Goal: Information Seeking & Learning: Find specific fact

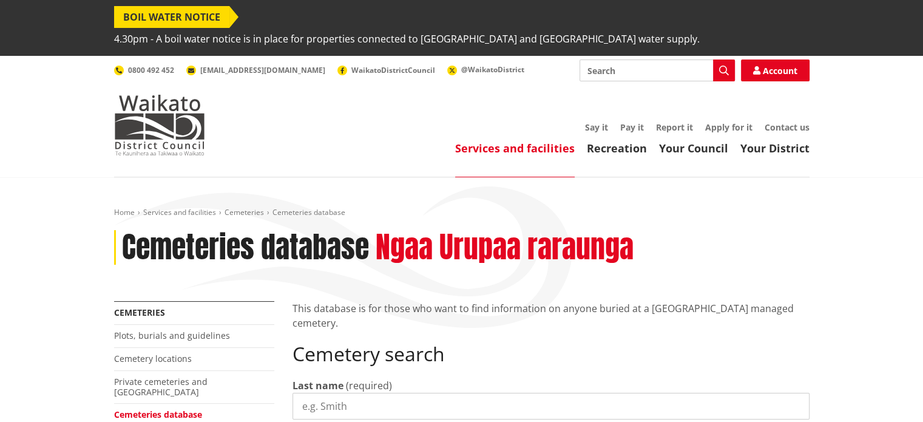
select select
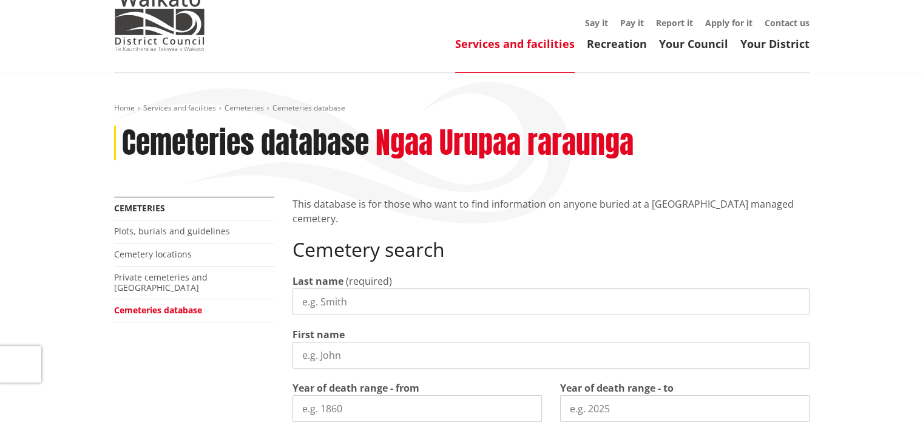
scroll to position [119, 0]
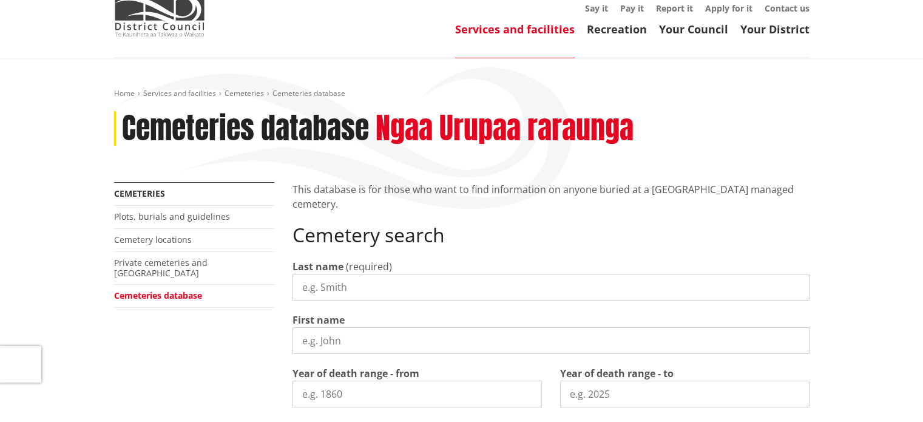
click at [304, 274] on input "Last name" at bounding box center [551, 287] width 517 height 27
drag, startPoint x: 331, startPoint y: 269, endPoint x: 381, endPoint y: 256, distance: 51.4
click at [381, 274] on input "MYLESS" at bounding box center [551, 287] width 517 height 27
type input "[PERSON_NAME]"
click at [303, 327] on input "First name" at bounding box center [551, 340] width 517 height 27
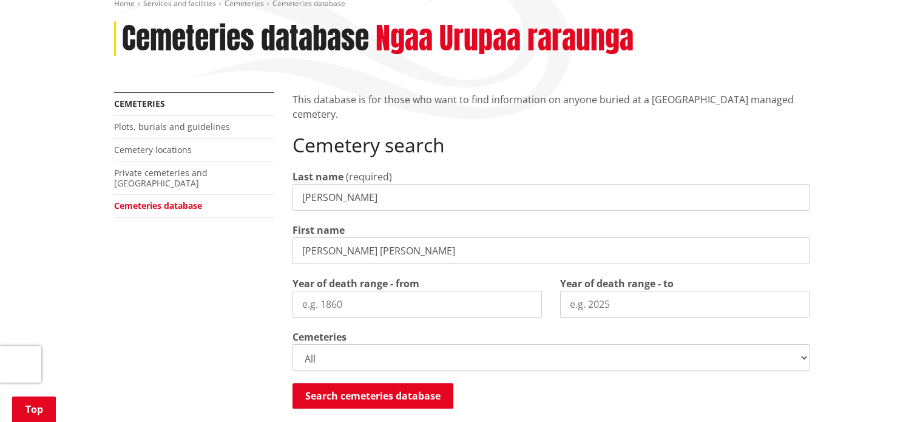
scroll to position [211, 0]
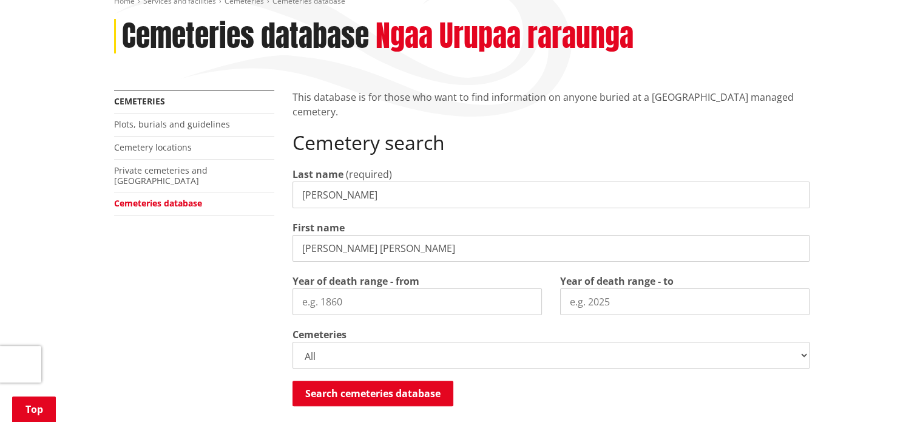
type input "MARY ANNE"
click at [803, 342] on select "All Gordonton Ashes Memorial Berm Gordonton Lawn Gordonton Octagonal Ashes Gord…" at bounding box center [551, 355] width 517 height 27
select select
click at [293, 342] on select "All Gordonton Ashes Memorial Berm Gordonton Lawn Gordonton Octagonal Ashes Gord…" at bounding box center [551, 355] width 517 height 27
click at [368, 381] on button "Search cemeteries database" at bounding box center [373, 393] width 161 height 25
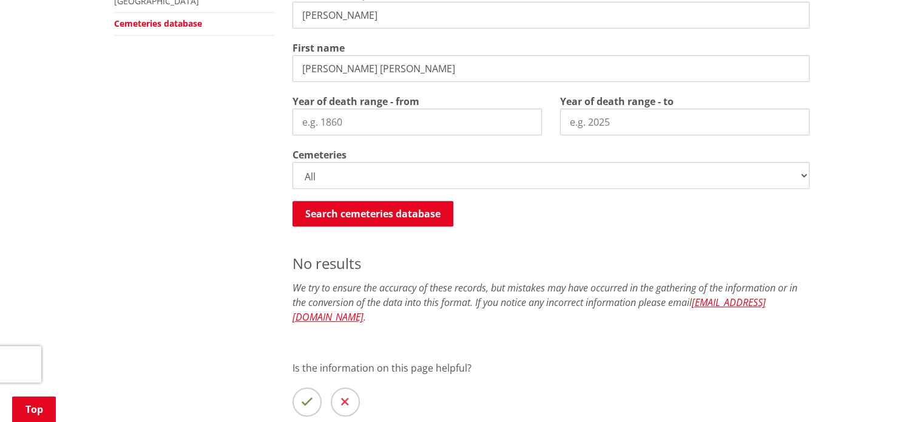
scroll to position [389, 0]
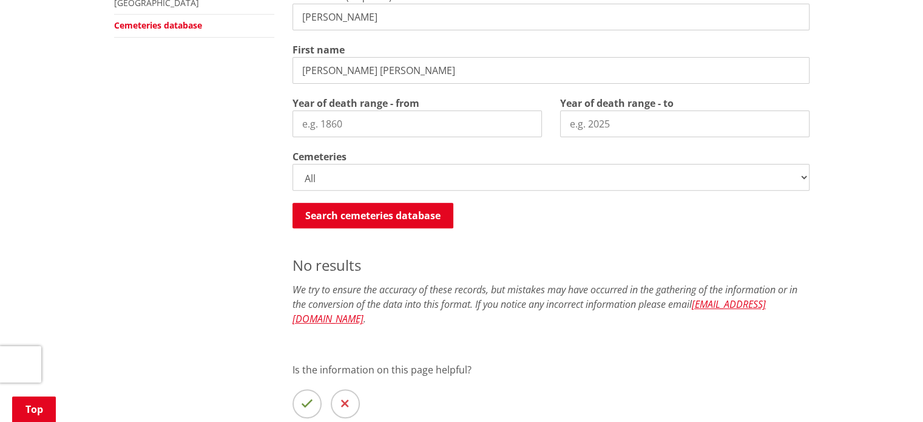
drag, startPoint x: 365, startPoint y: 48, endPoint x: 228, endPoint y: 26, distance: 138.3
click at [228, 26] on div "More from this section Cemeteries Plots, burials and guidelines Cemetery locati…" at bounding box center [462, 191] width 714 height 558
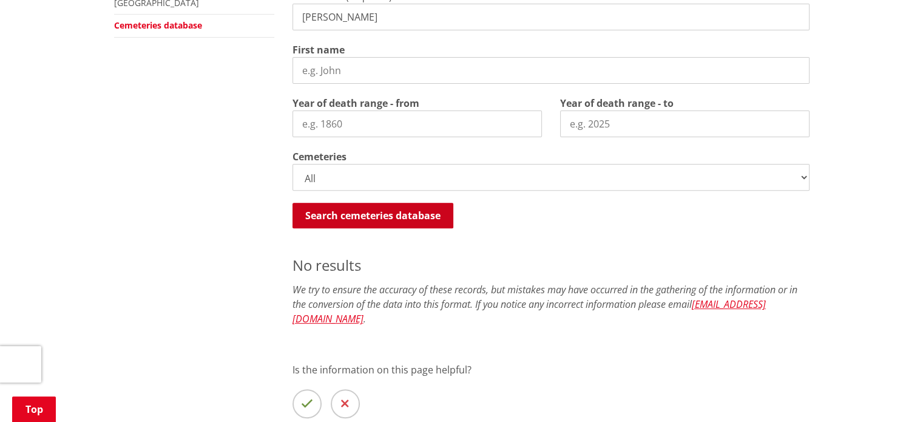
click at [367, 203] on button "Search cemeteries database" at bounding box center [373, 215] width 161 height 25
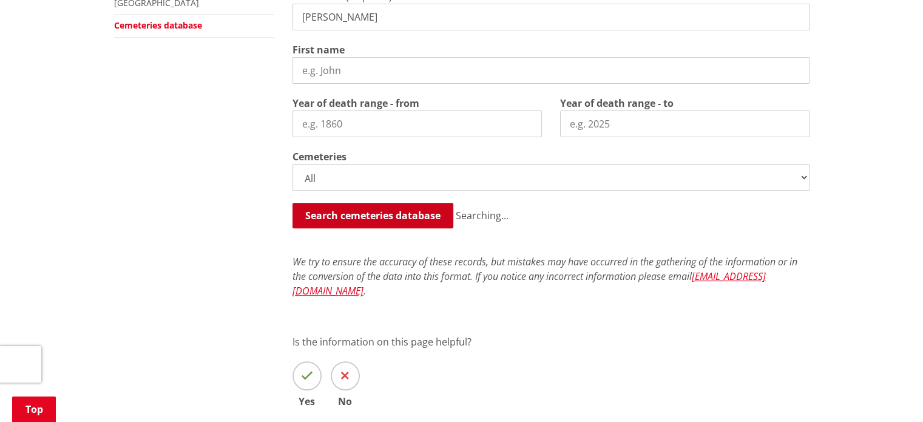
scroll to position [621, 0]
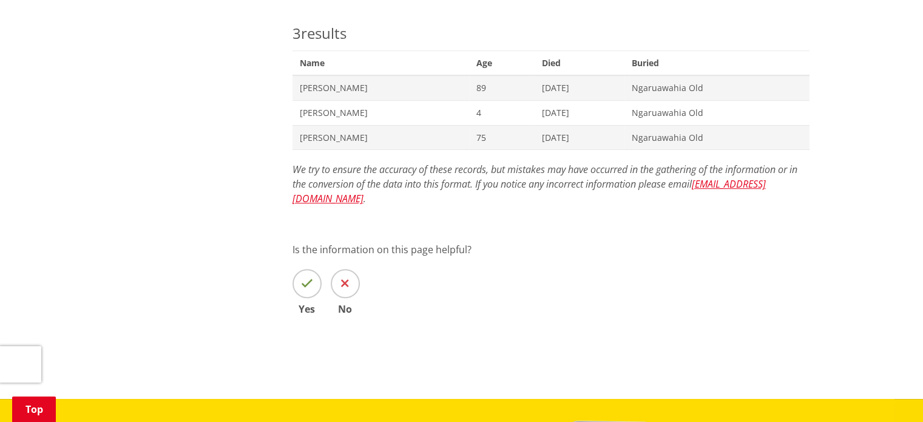
click at [367, 188] on div "This database is for those who want to find information on anyone buried at a W…" at bounding box center [550, 15] width 535 height 670
click at [321, 132] on span "Mary Ann Myles" at bounding box center [381, 138] width 163 height 12
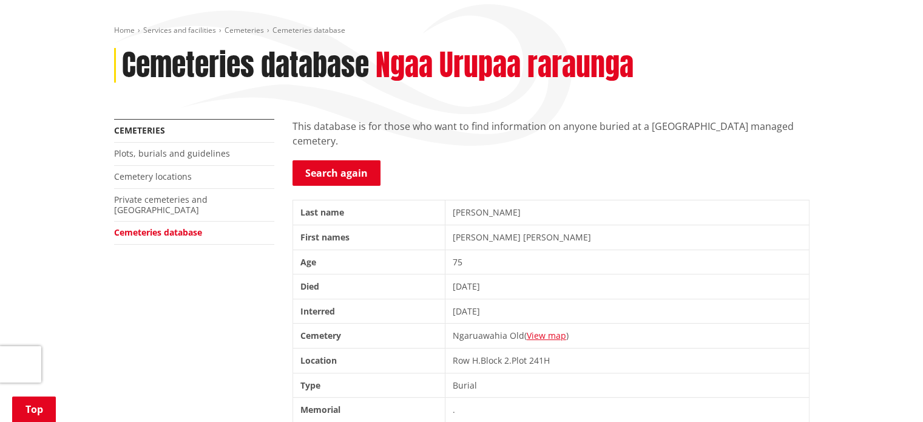
scroll to position [184, 0]
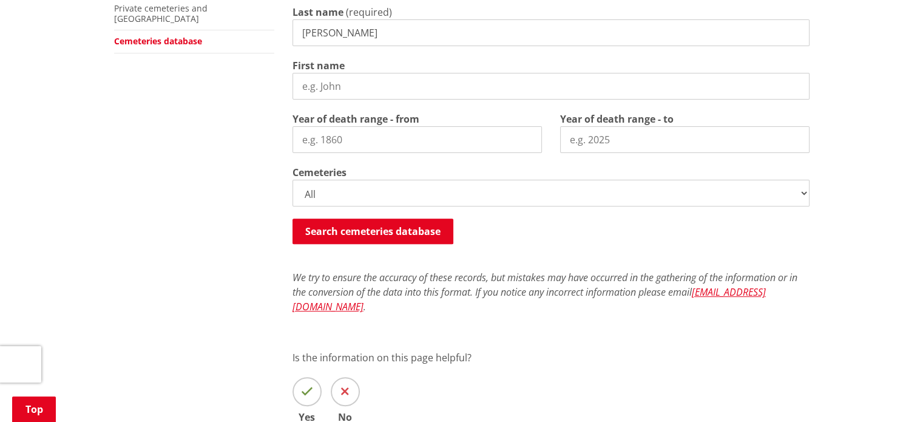
scroll to position [291, 0]
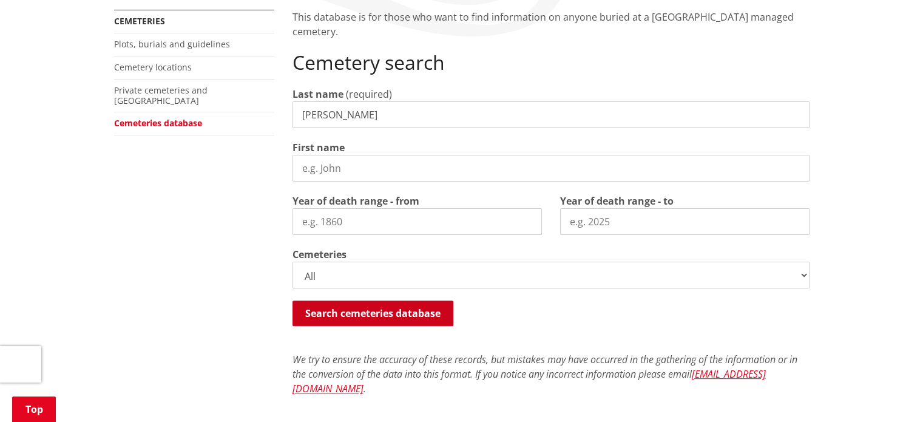
click at [418, 300] on button "Search cemeteries database" at bounding box center [373, 312] width 161 height 25
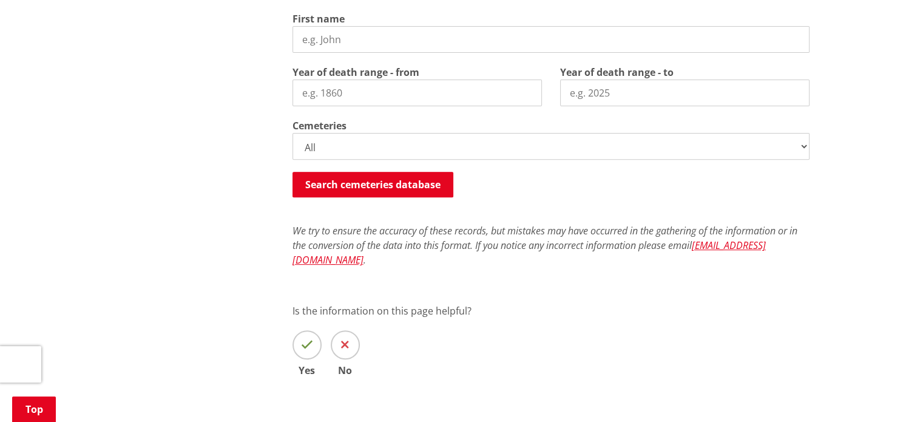
scroll to position [433, 0]
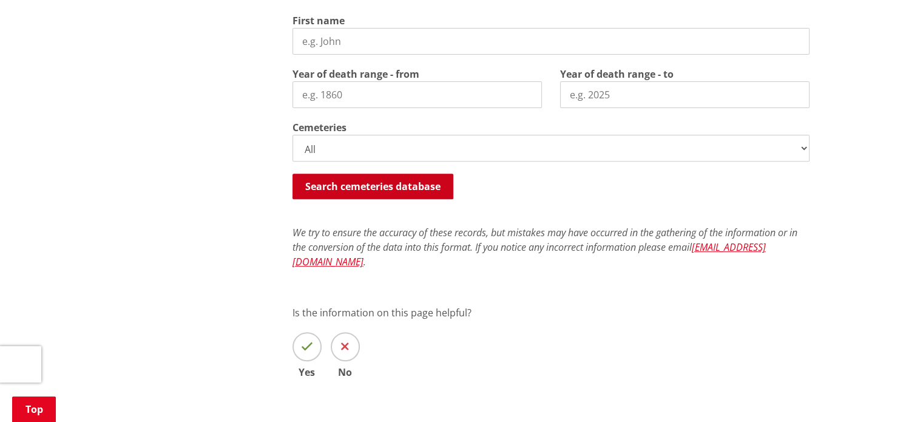
click at [418, 174] on button "Search cemeteries database" at bounding box center [373, 186] width 161 height 25
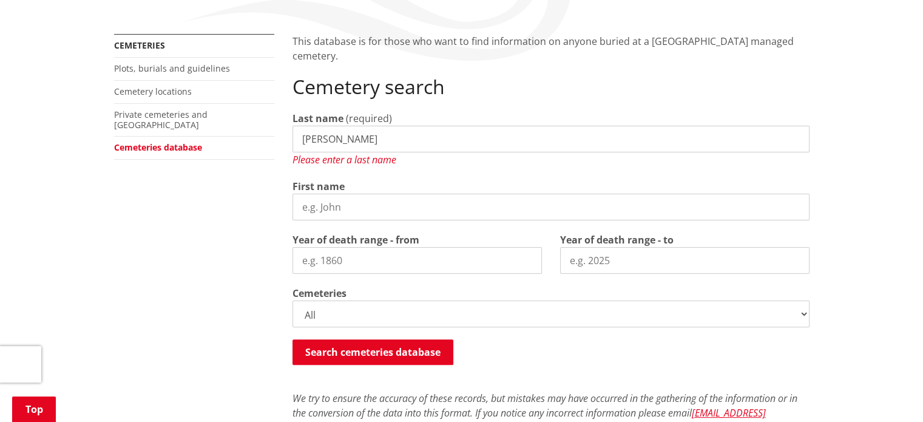
scroll to position [271, 0]
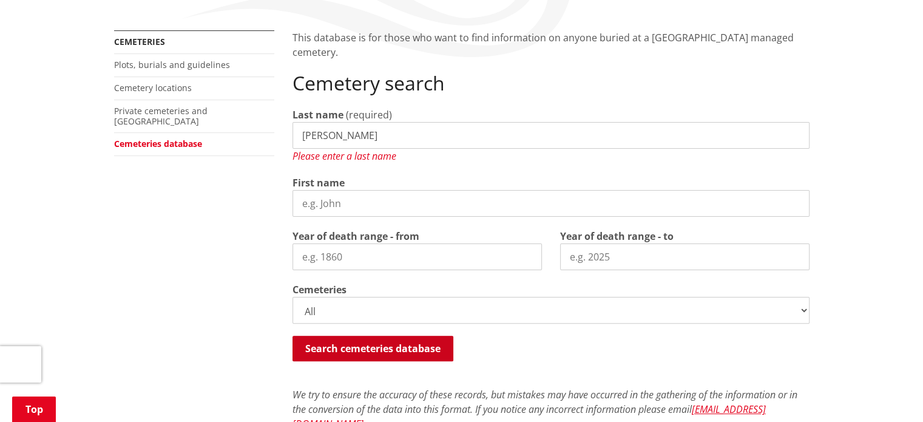
click at [404, 336] on button "Search cemeteries database" at bounding box center [373, 348] width 161 height 25
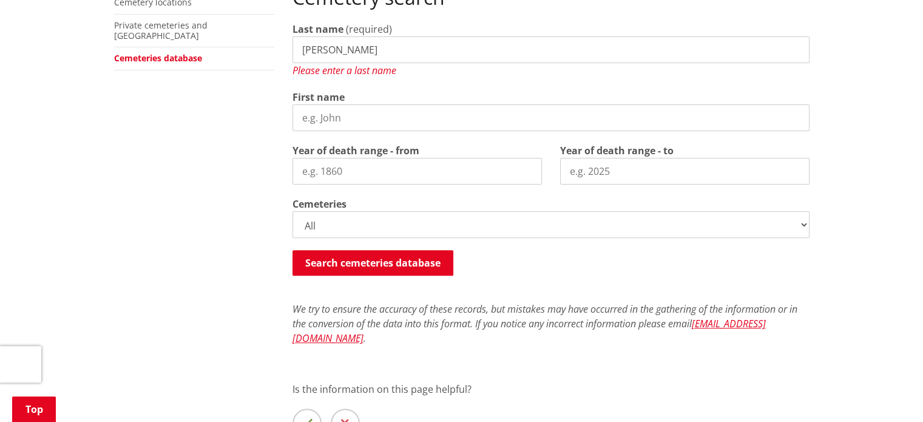
scroll to position [0, 0]
